Goal: Information Seeking & Learning: Check status

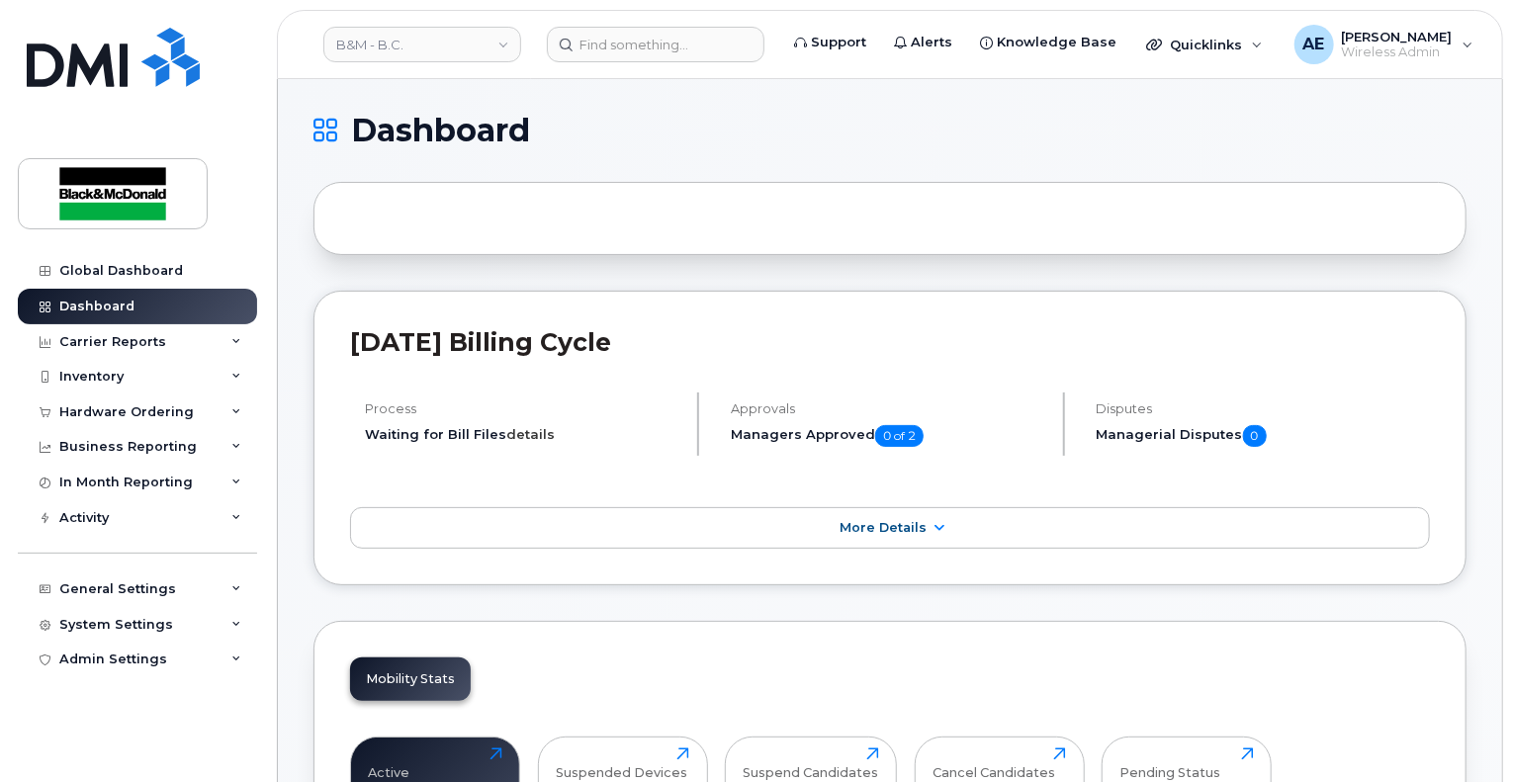
click at [531, 438] on link "details" at bounding box center [530, 434] width 48 height 16
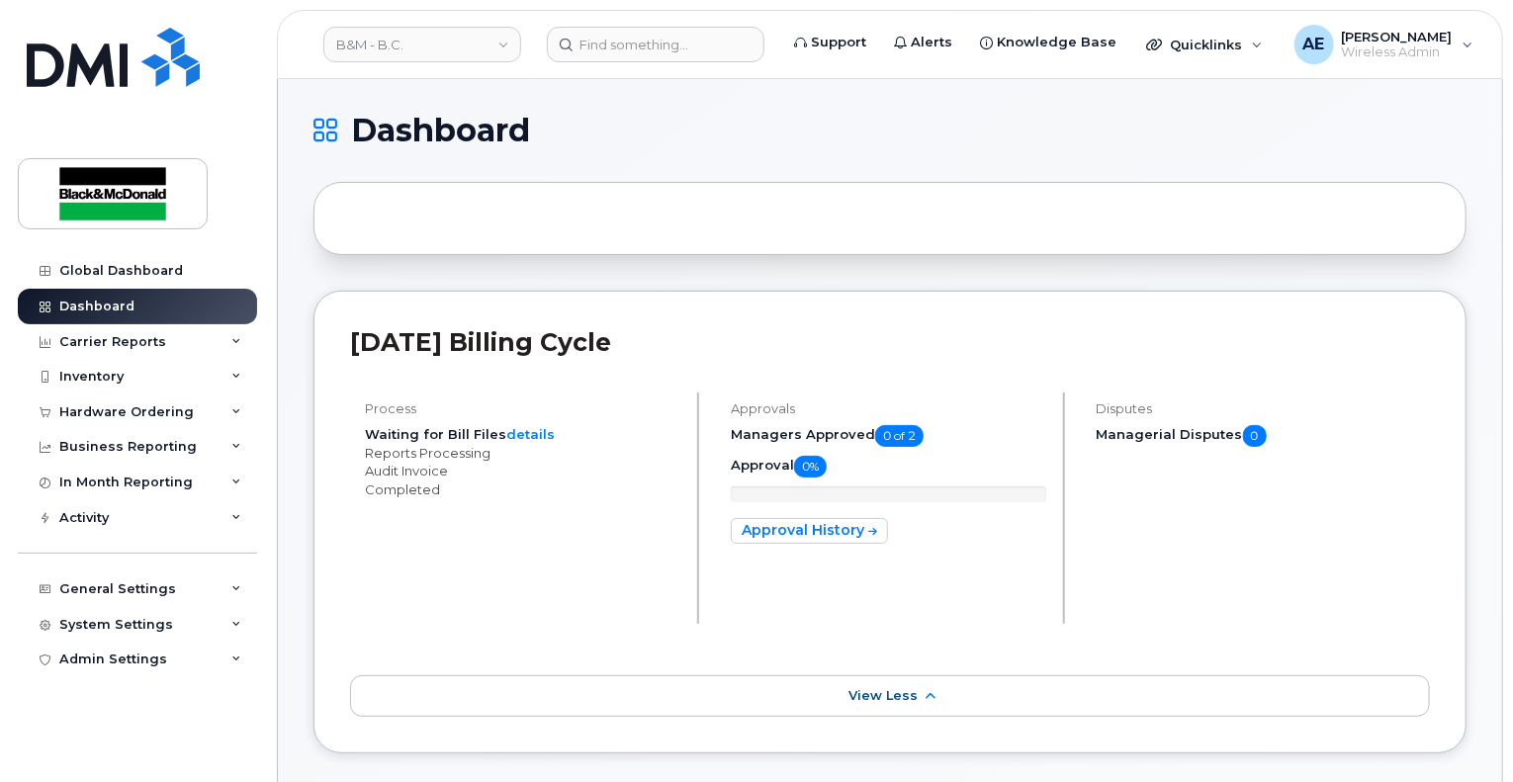
click at [386, 419] on div "Process Waiting for Bill Files details Reports Processing Audit Invoice Complet…" at bounding box center [524, 508] width 349 height 231
click at [512, 432] on link "details" at bounding box center [530, 434] width 48 height 16
click at [530, 431] on link "details" at bounding box center [530, 434] width 48 height 16
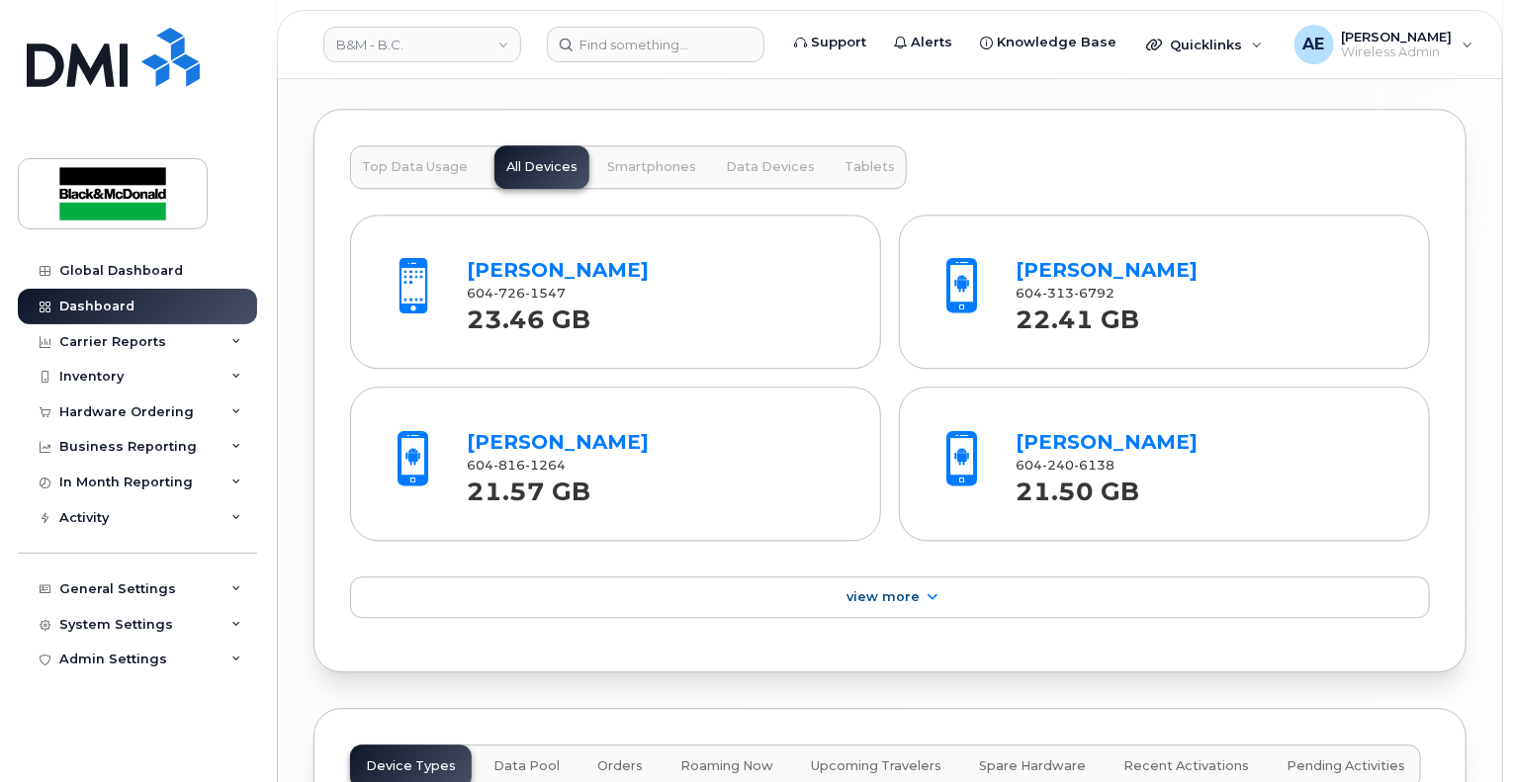
scroll to position [2175, 0]
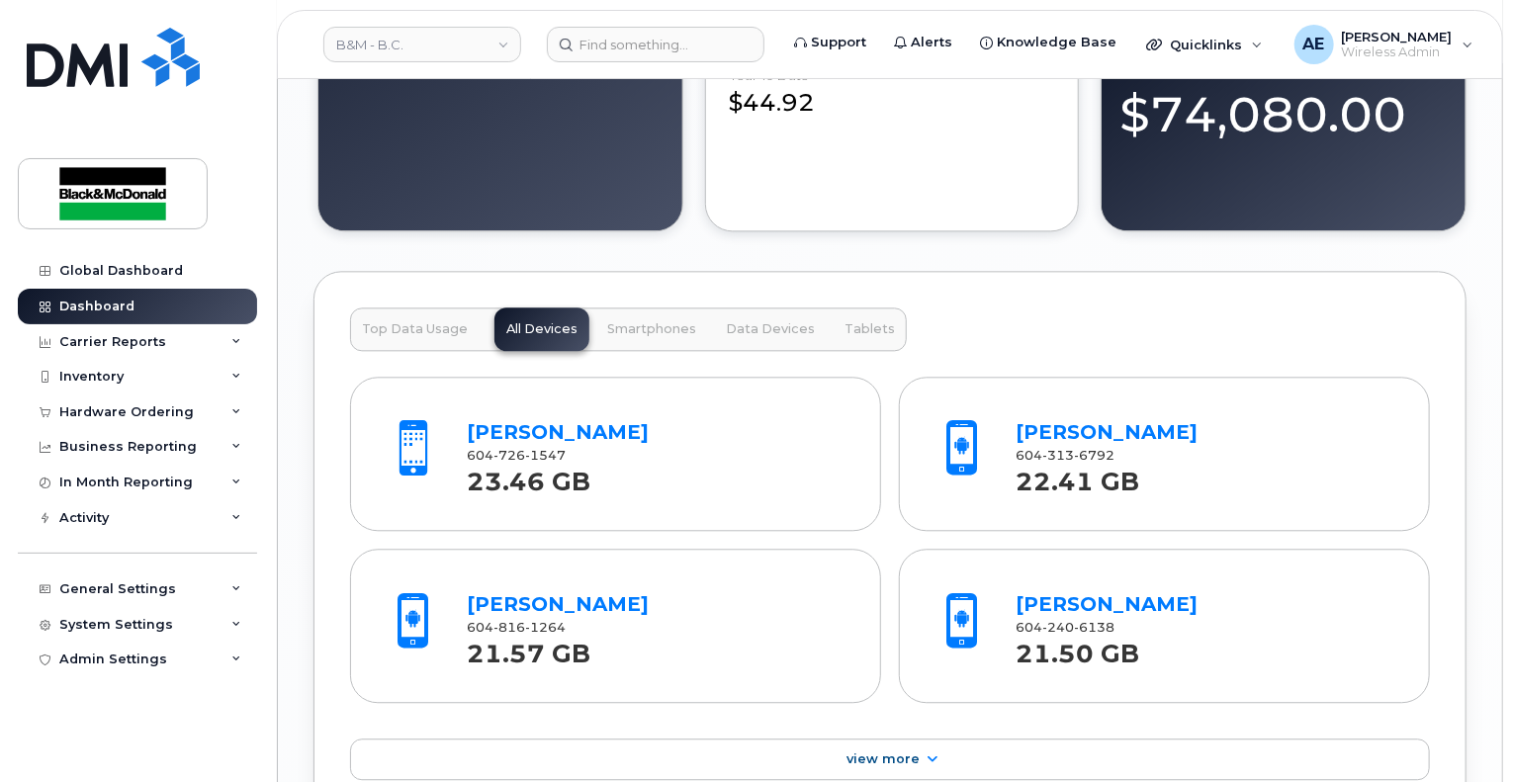
click at [376, 311] on button "Top Data Usage" at bounding box center [415, 330] width 130 height 44
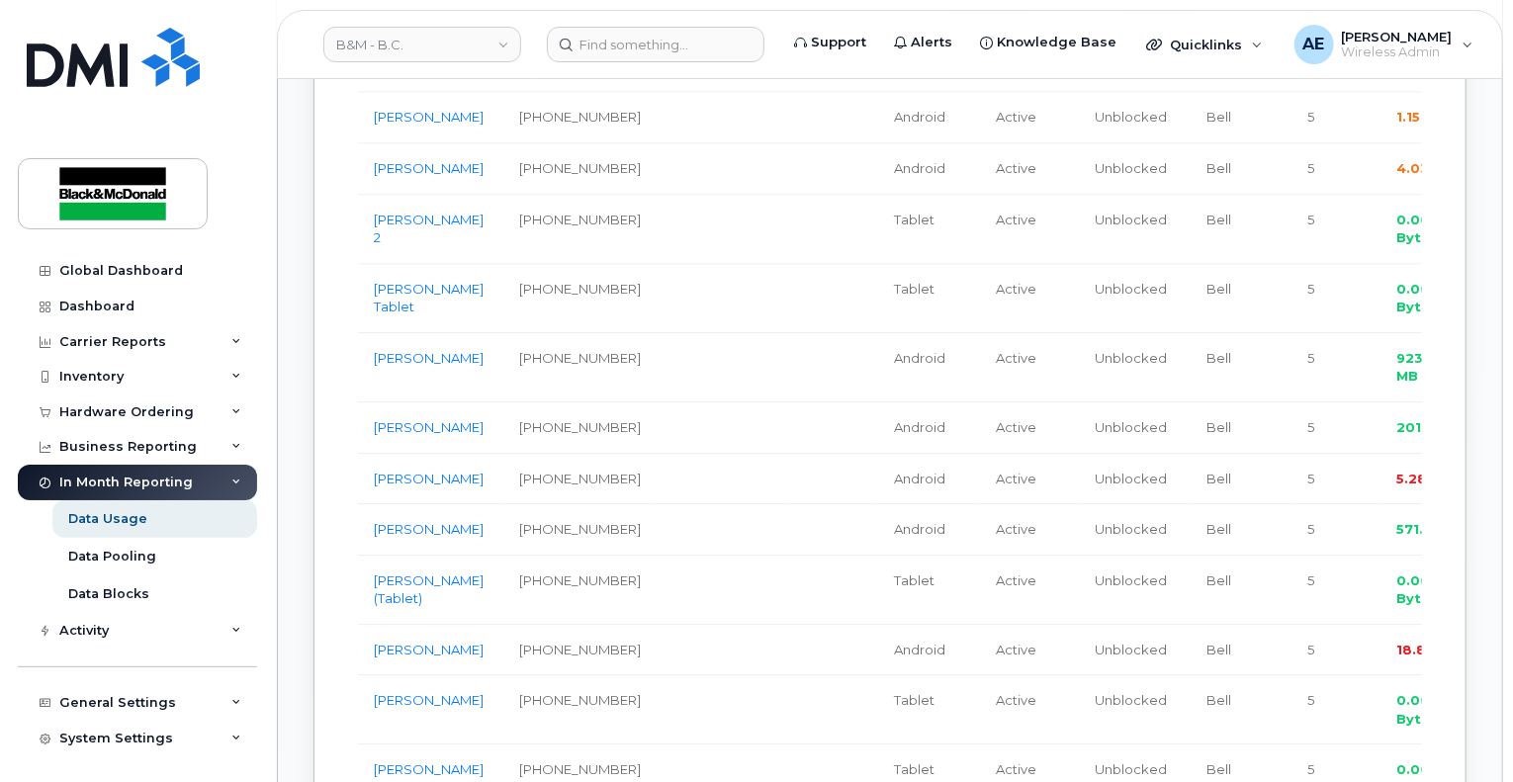
scroll to position [2373, 0]
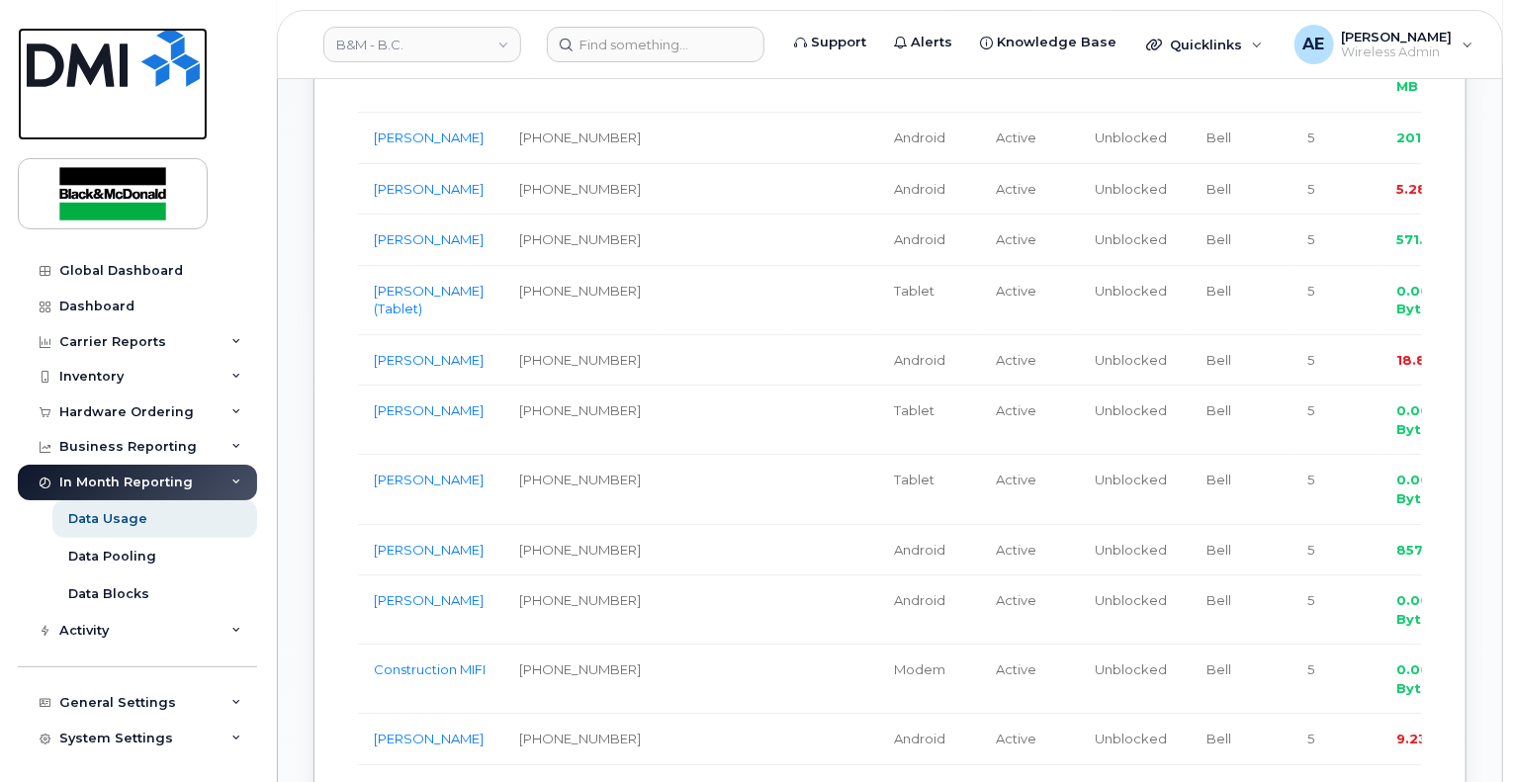
click at [89, 96] on link at bounding box center [113, 84] width 190 height 113
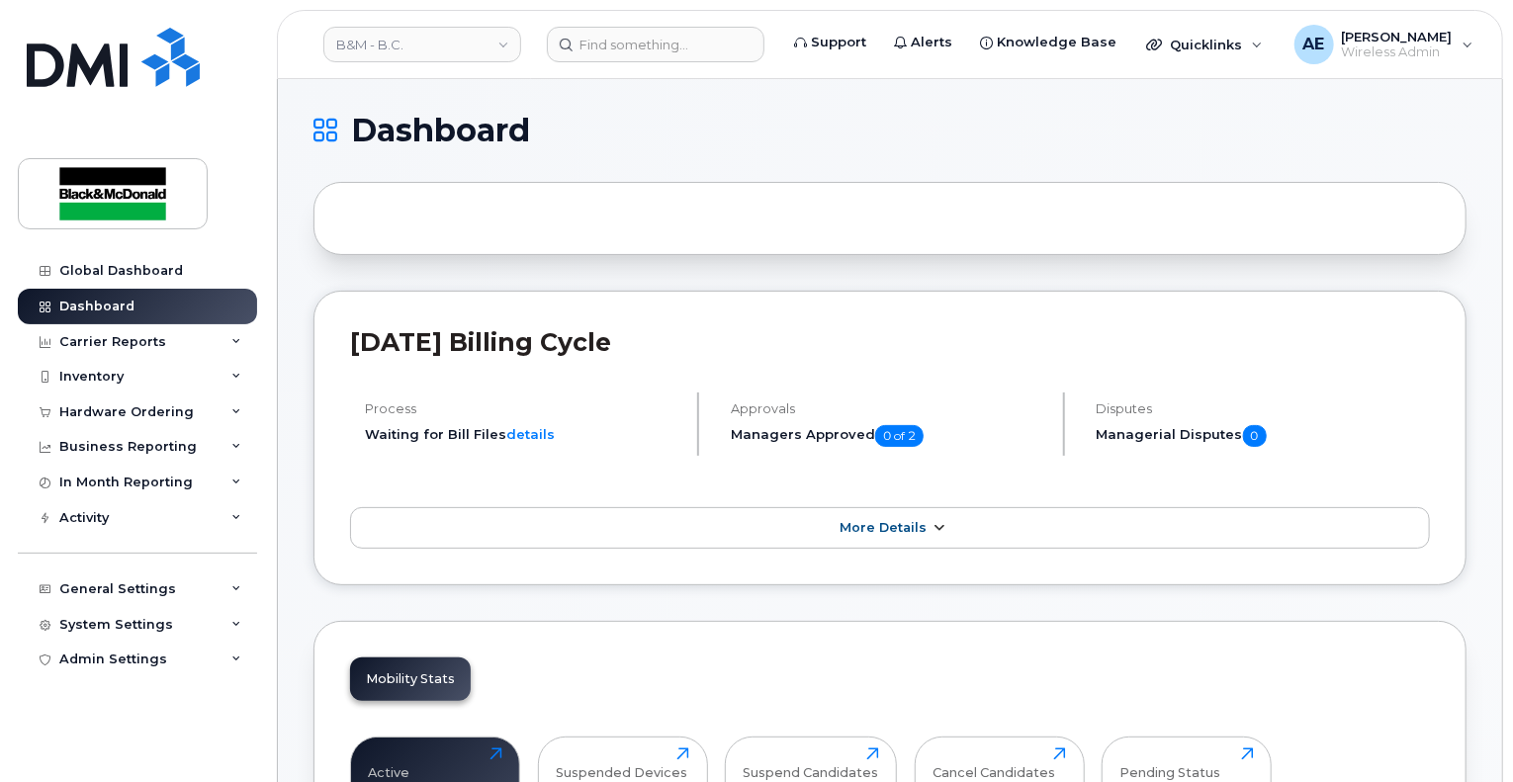
click at [874, 526] on span "More Details" at bounding box center [883, 527] width 87 height 15
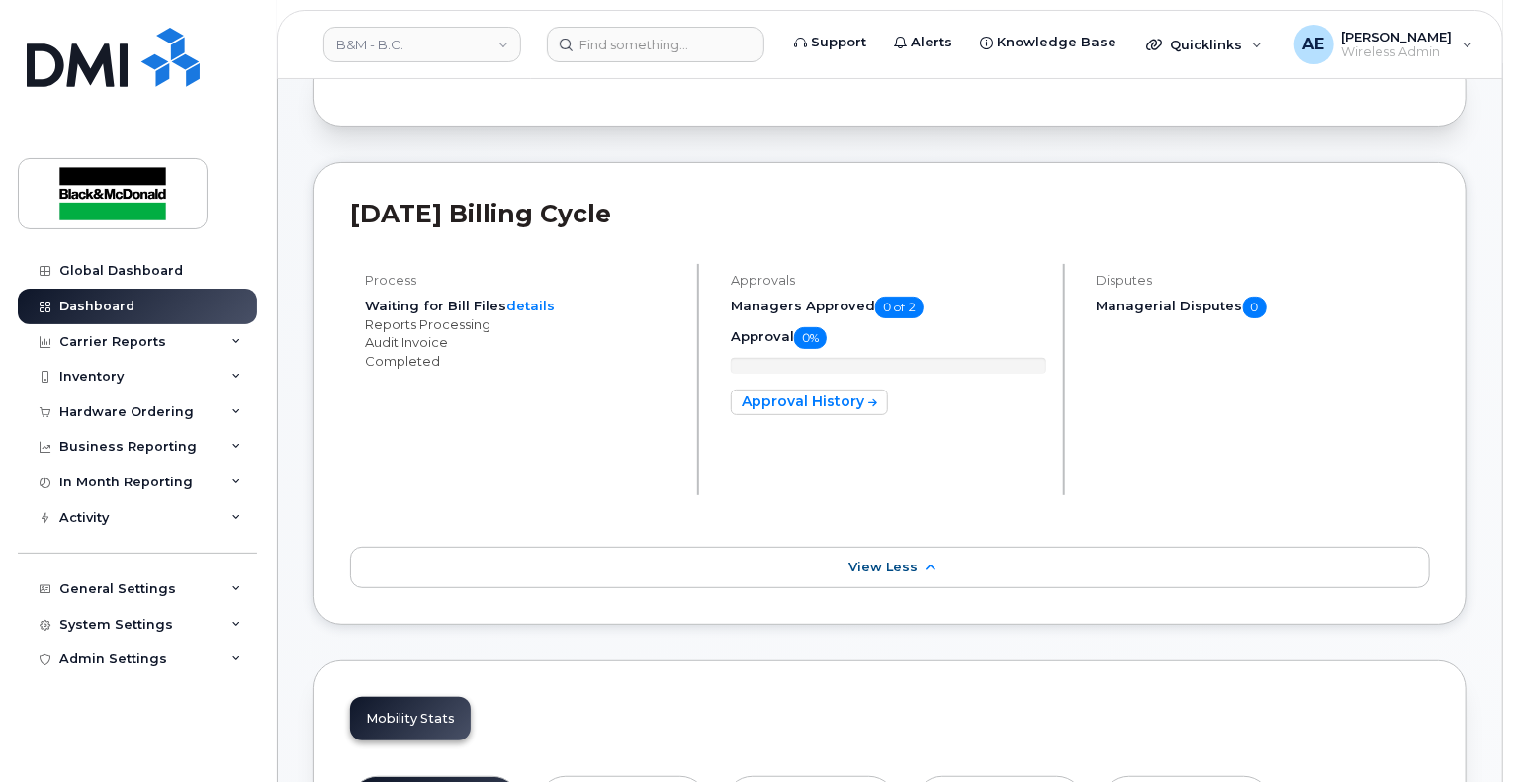
scroll to position [99, 0]
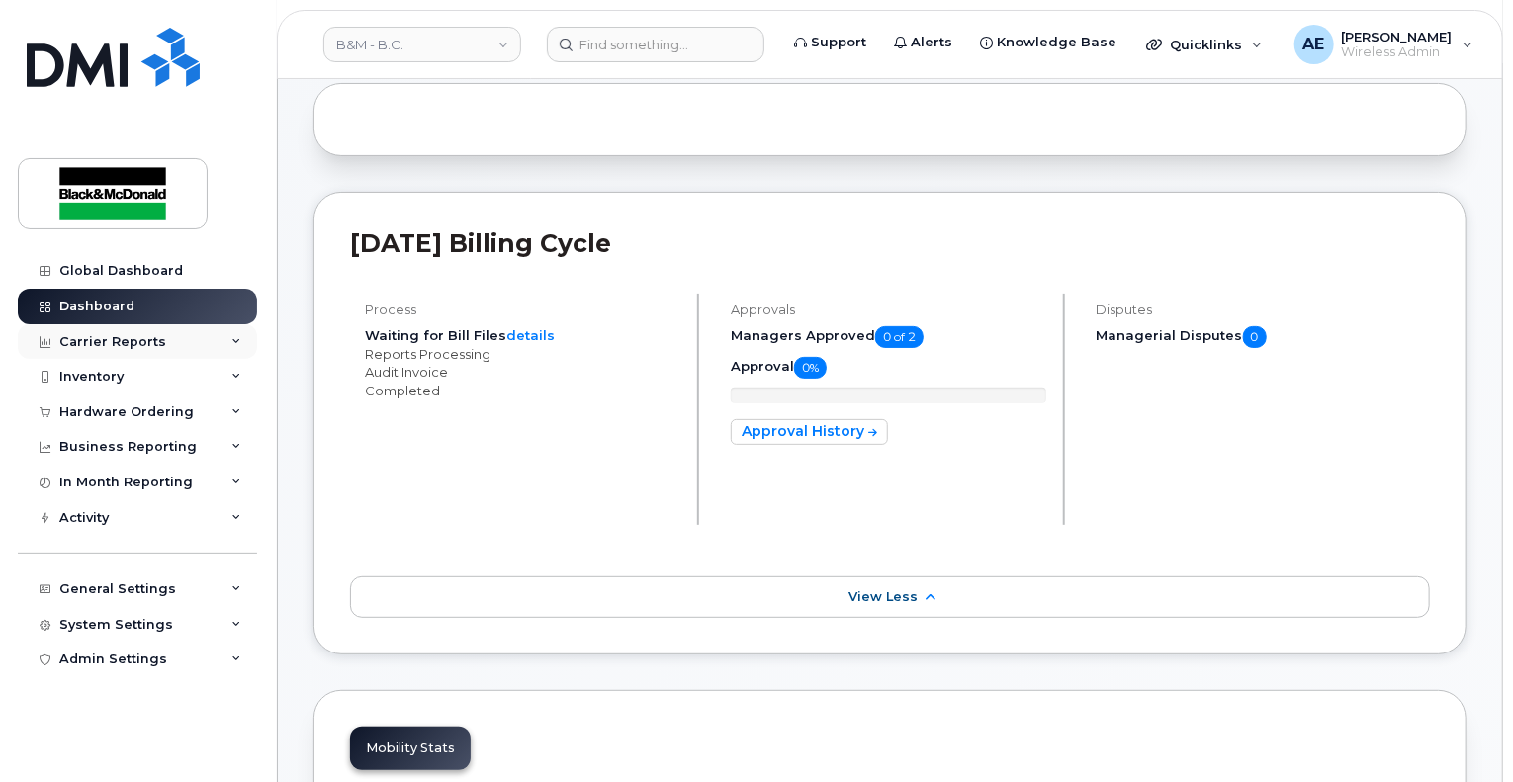
click at [233, 337] on icon at bounding box center [236, 342] width 10 height 10
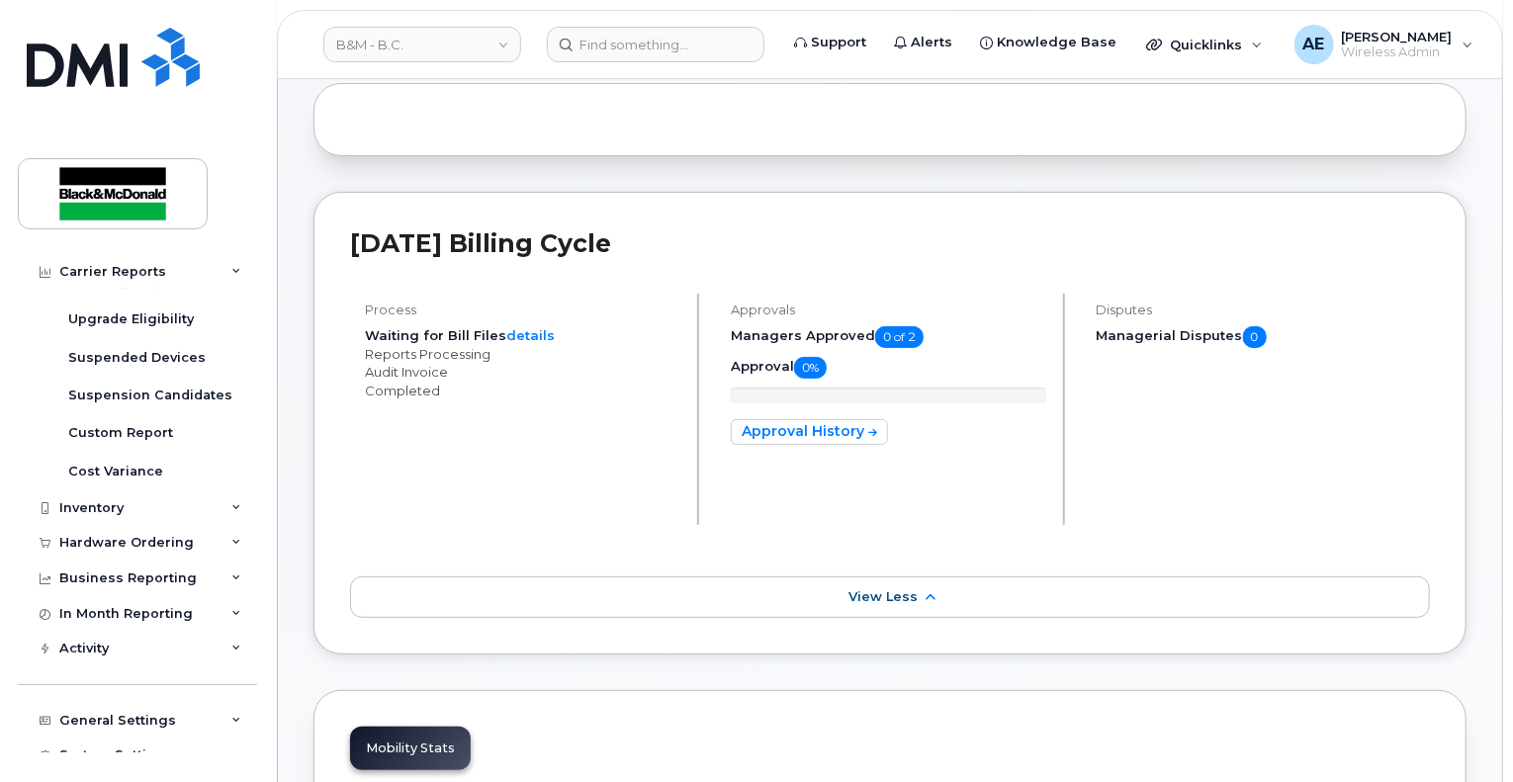
scroll to position [396, 0]
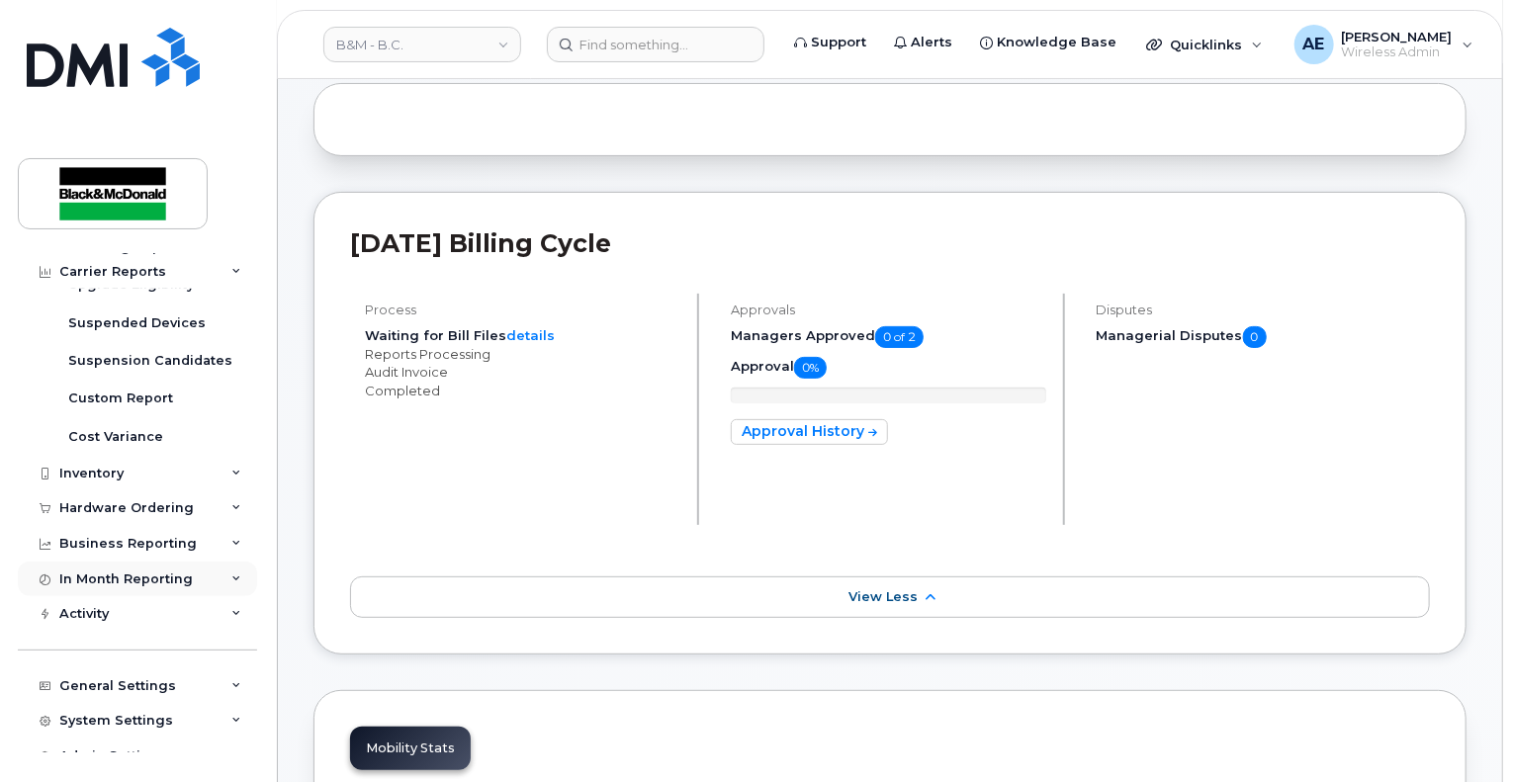
click at [203, 576] on div "In Month Reporting" at bounding box center [137, 580] width 239 height 36
